Goal: Task Accomplishment & Management: Manage account settings

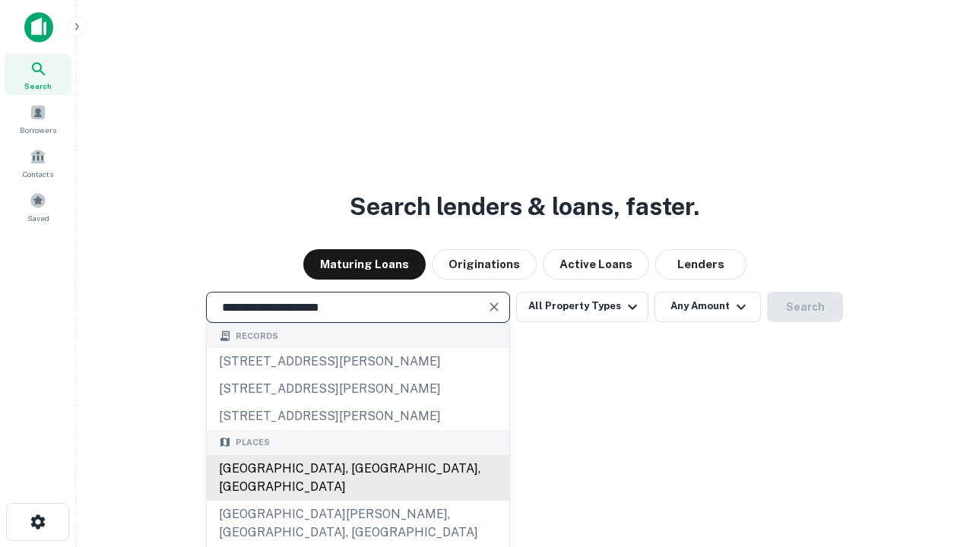
click at [357, 501] on div "[GEOGRAPHIC_DATA], [GEOGRAPHIC_DATA], [GEOGRAPHIC_DATA]" at bounding box center [358, 478] width 303 height 46
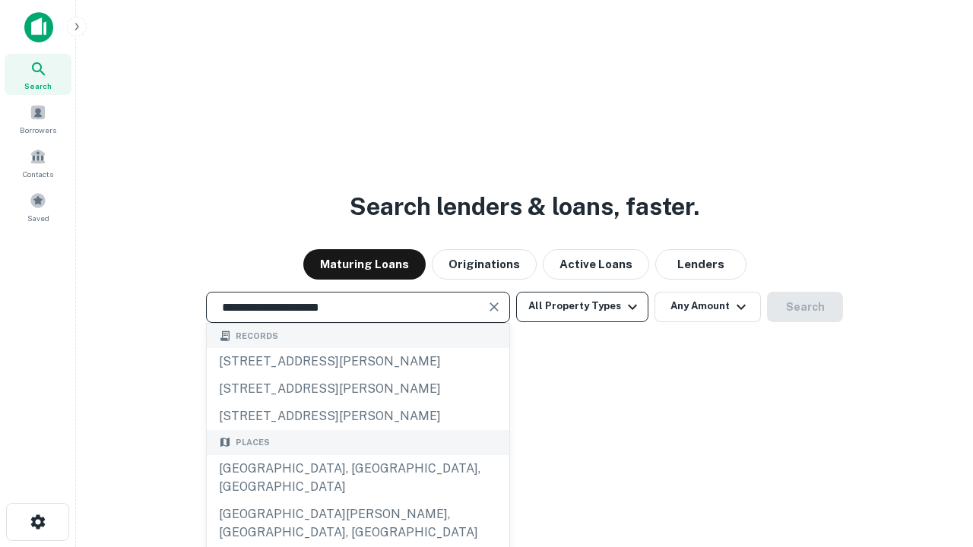
type input "**********"
click at [582, 306] on button "All Property Types" at bounding box center [582, 307] width 132 height 30
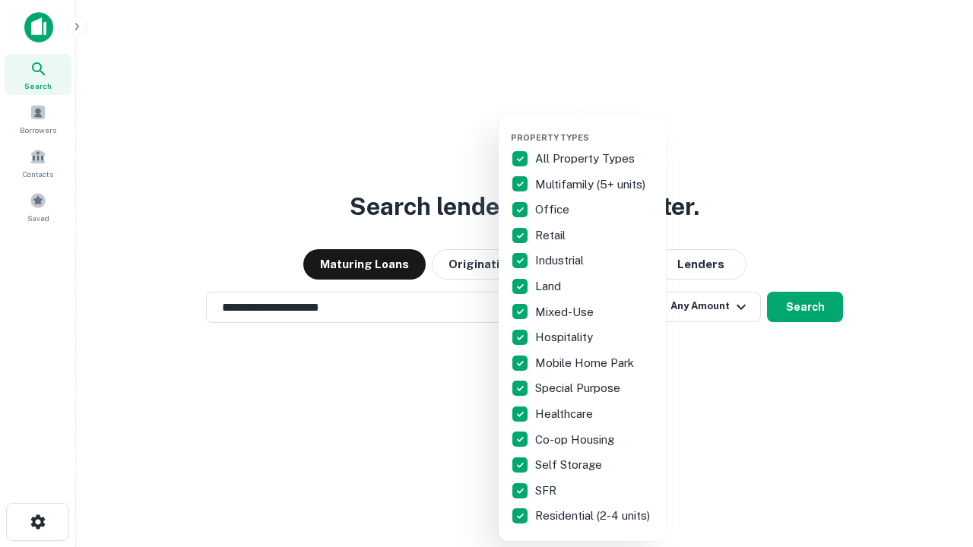
click at [595, 128] on button "button" at bounding box center [594, 128] width 167 height 1
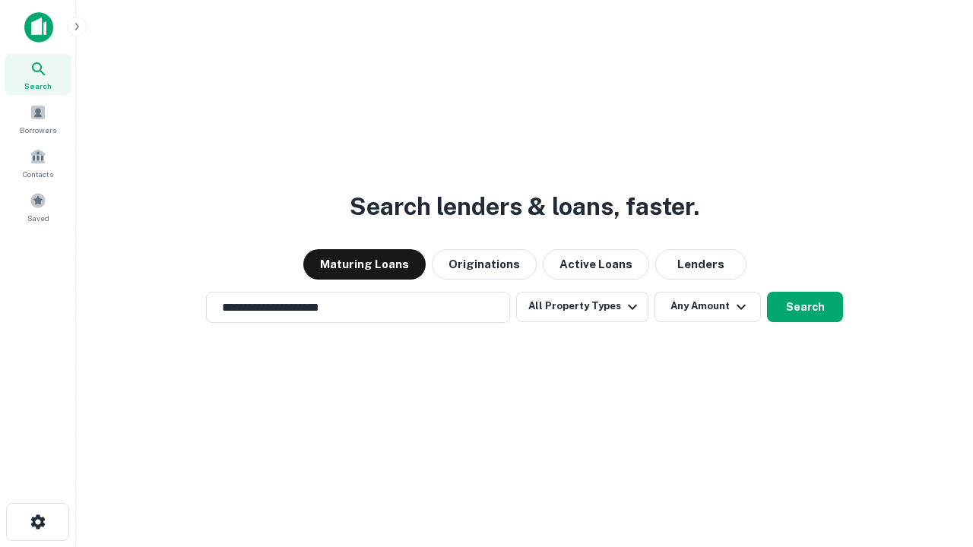
scroll to position [24, 0]
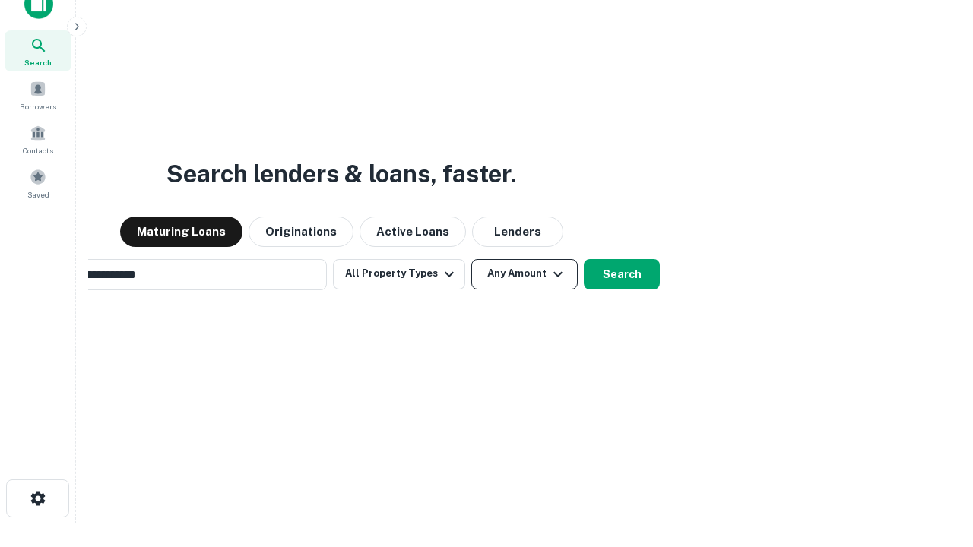
click at [471, 259] on button "Any Amount" at bounding box center [524, 274] width 106 height 30
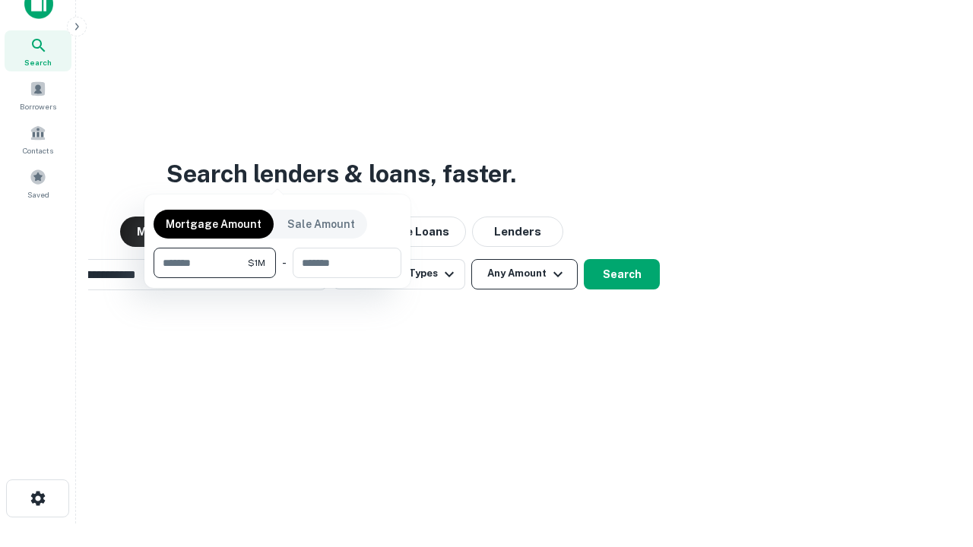
scroll to position [24, 0]
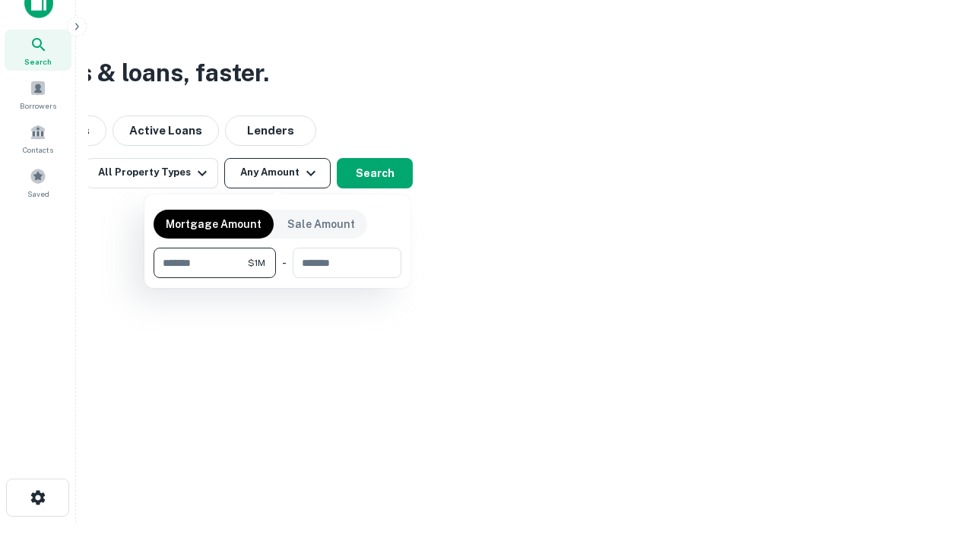
type input "*******"
click at [278, 278] on button "button" at bounding box center [278, 278] width 248 height 1
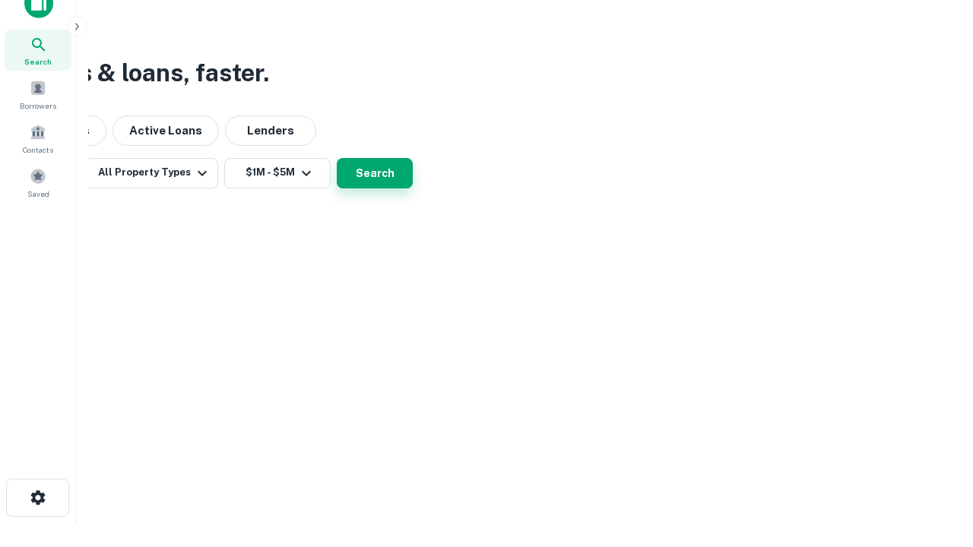
click at [413, 189] on button "Search" at bounding box center [375, 173] width 76 height 30
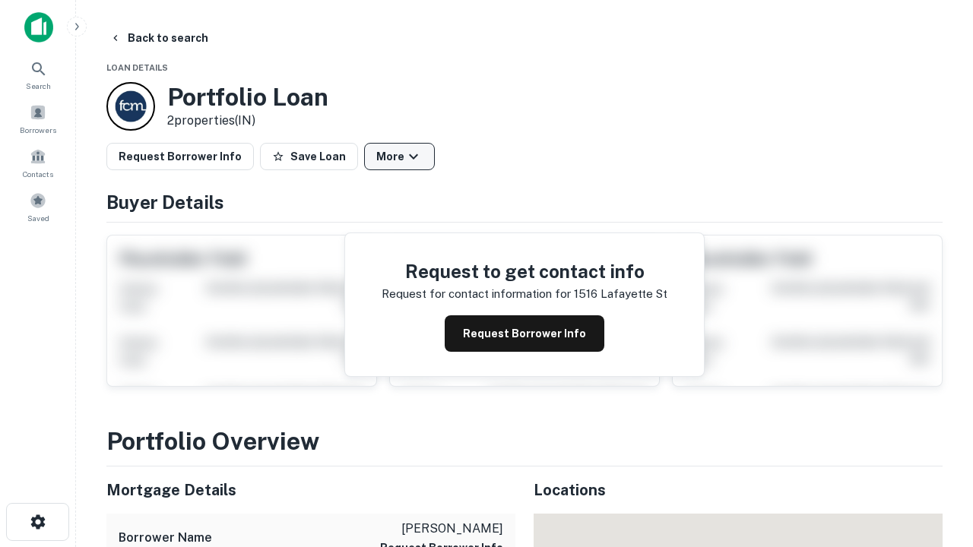
click at [399, 157] on button "More" at bounding box center [399, 156] width 71 height 27
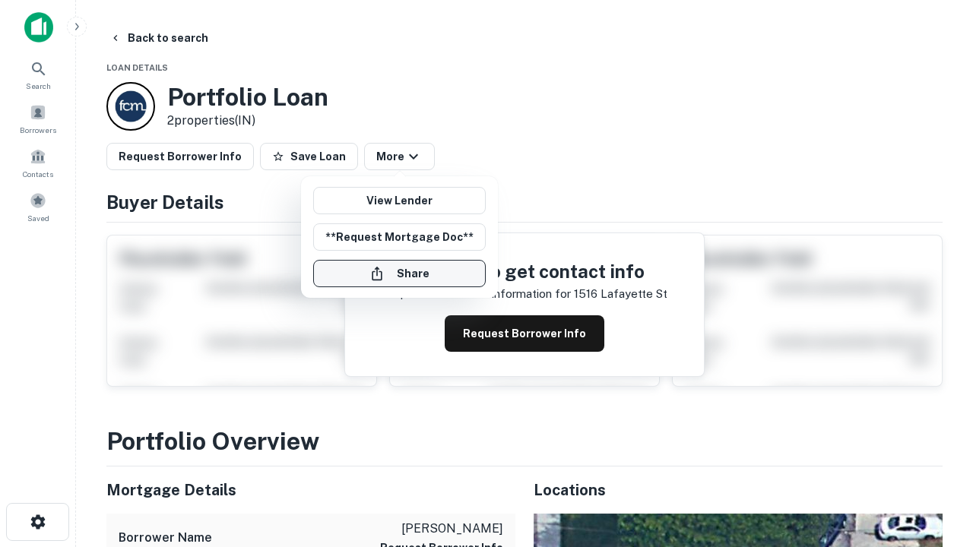
click at [399, 274] on button "Share" at bounding box center [399, 273] width 173 height 27
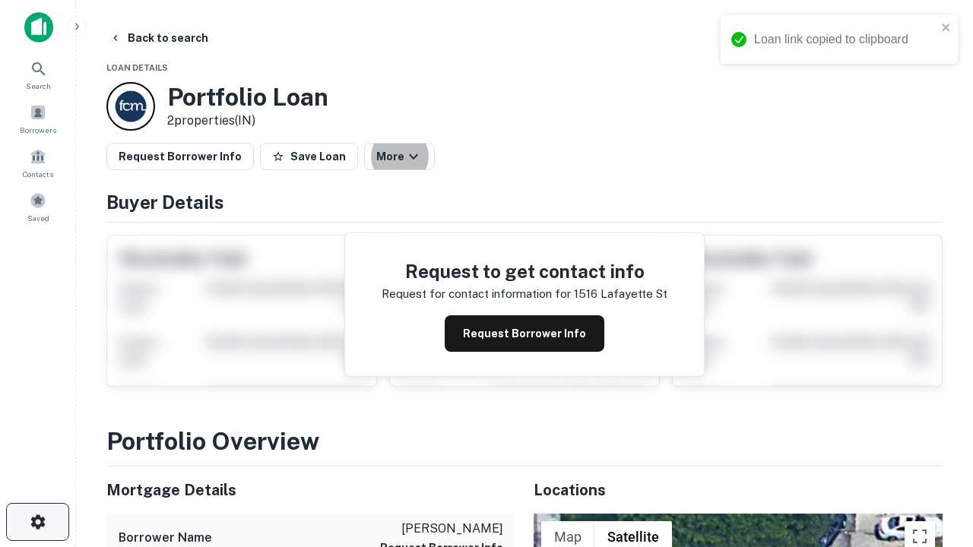
click at [37, 522] on icon "button" at bounding box center [38, 522] width 18 height 18
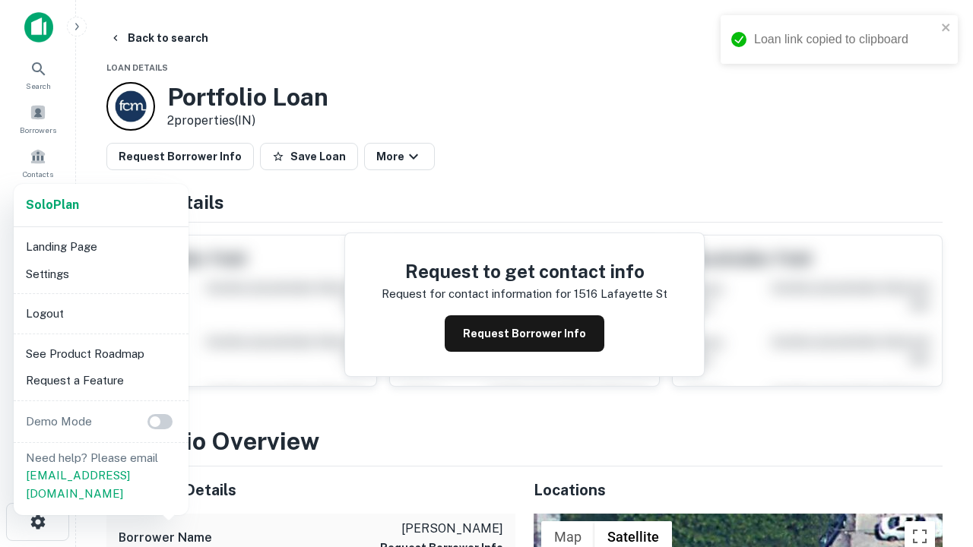
click at [100, 313] on li "Logout" at bounding box center [101, 313] width 163 height 27
